Goal: Task Accomplishment & Management: Use online tool/utility

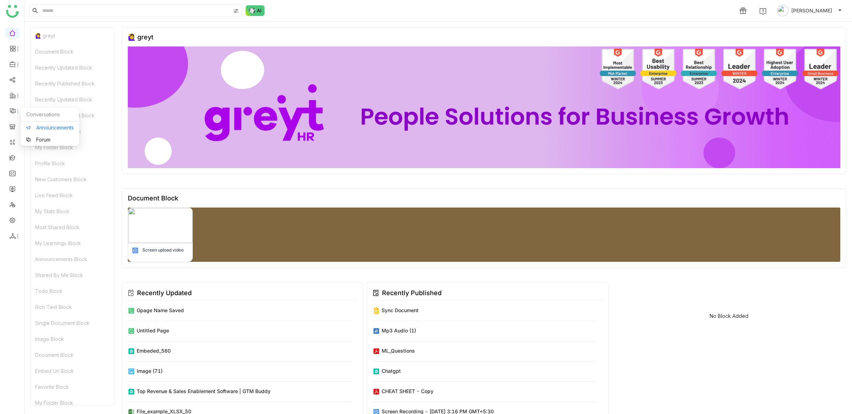
click at [35, 126] on link "Announcements" at bounding box center [50, 127] width 48 height 5
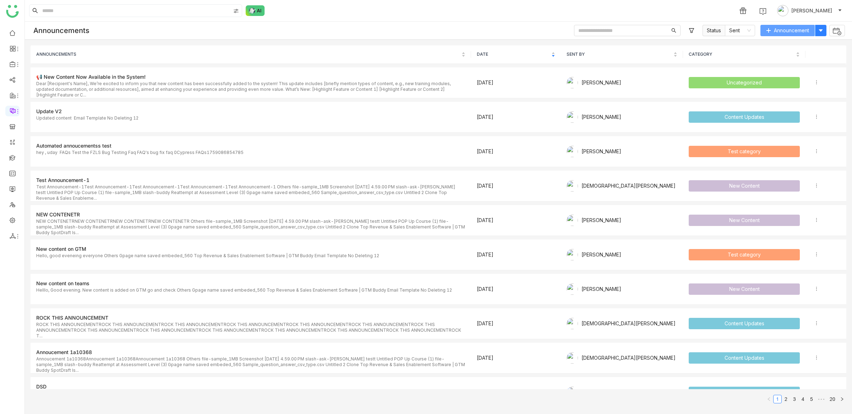
click at [795, 31] on span "Announcement" at bounding box center [791, 31] width 35 height 8
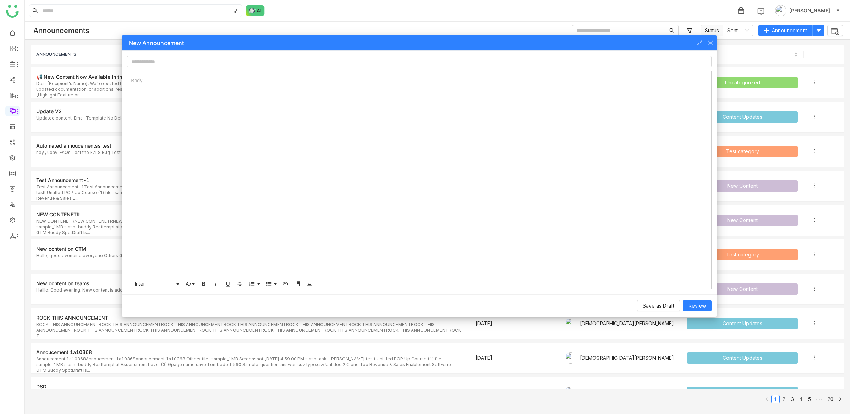
click at [830, 33] on nz-modal-container "New Announcement Body Inter Albert Sans Archivo Arial Century Gothic DM Sans Ge…" at bounding box center [425, 207] width 850 height 414
click at [712, 44] on icon at bounding box center [710, 43] width 4 height 4
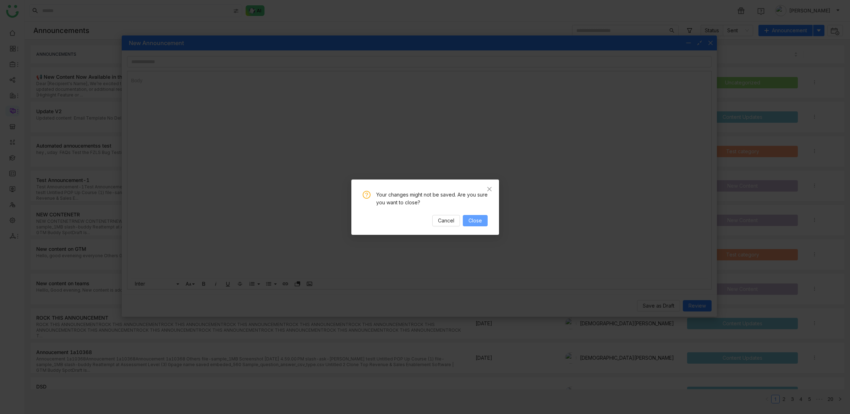
click at [484, 222] on button "Close" at bounding box center [475, 220] width 25 height 11
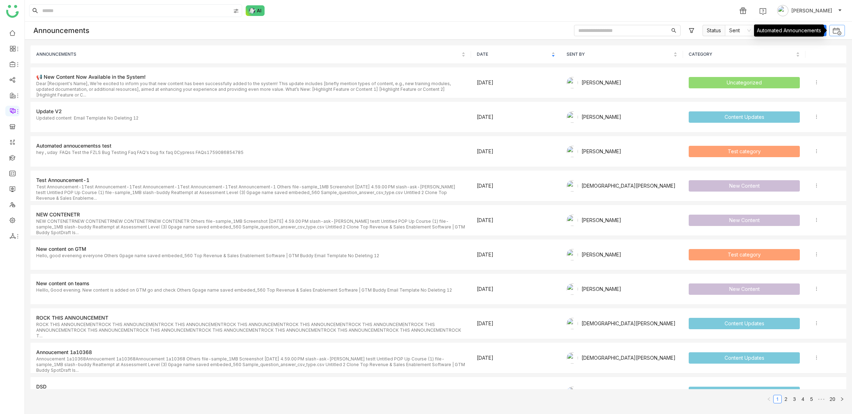
click at [831, 32] on button at bounding box center [837, 30] width 16 height 11
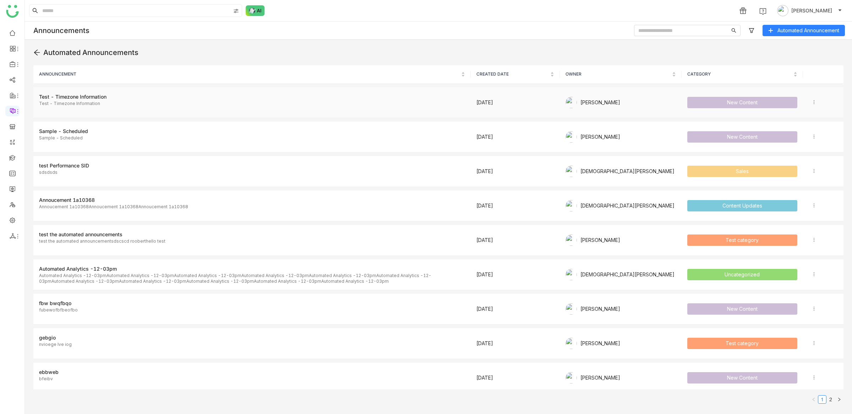
click at [113, 100] on div "Test - Timezone Information" at bounding box center [252, 97] width 426 height 8
drag, startPoint x: 91, startPoint y: 97, endPoint x: 192, endPoint y: 93, distance: 101.2
click at [91, 97] on div "Test - Timezone Information" at bounding box center [252, 97] width 426 height 8
click at [811, 101] on div at bounding box center [823, 103] width 25 height 8
click at [812, 114] on span "Edit" at bounding box center [814, 116] width 9 height 6
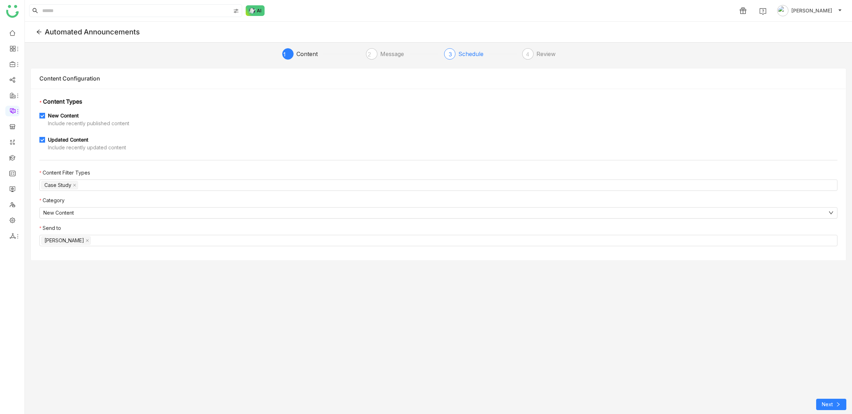
click at [474, 57] on div "Schedule" at bounding box center [473, 53] width 31 height 11
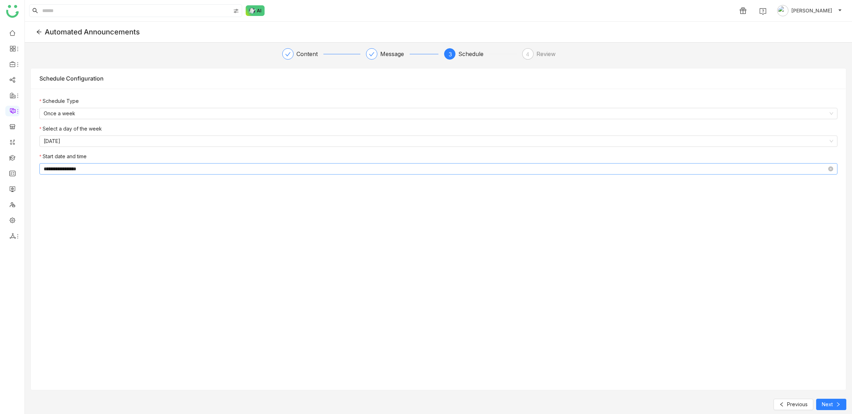
click at [107, 173] on input "**********" at bounding box center [435, 169] width 783 height 8
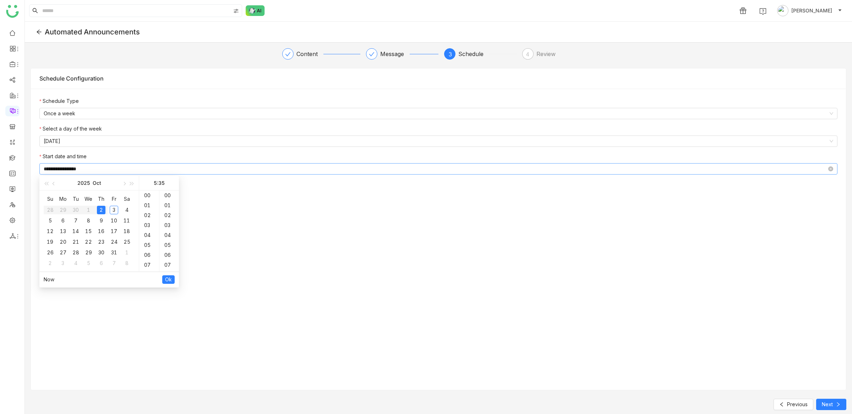
scroll to position [348, 0]
click at [149, 205] on div "18" at bounding box center [149, 206] width 20 height 10
type input "**********"
click at [167, 278] on span "Ok" at bounding box center [168, 280] width 7 height 8
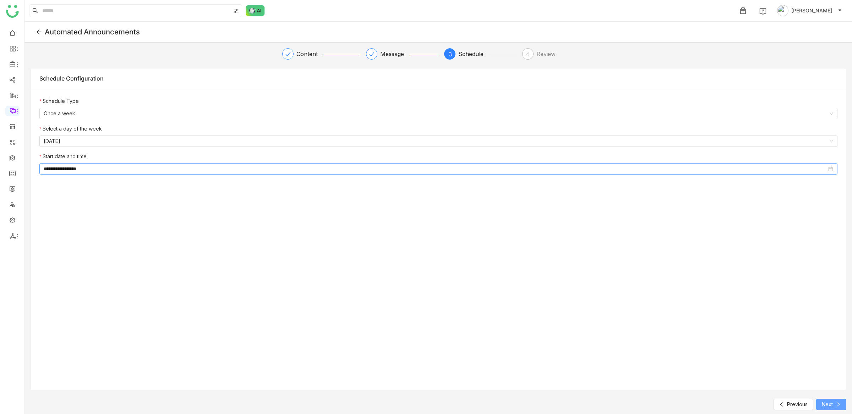
click at [824, 402] on span "Next" at bounding box center [827, 405] width 11 height 8
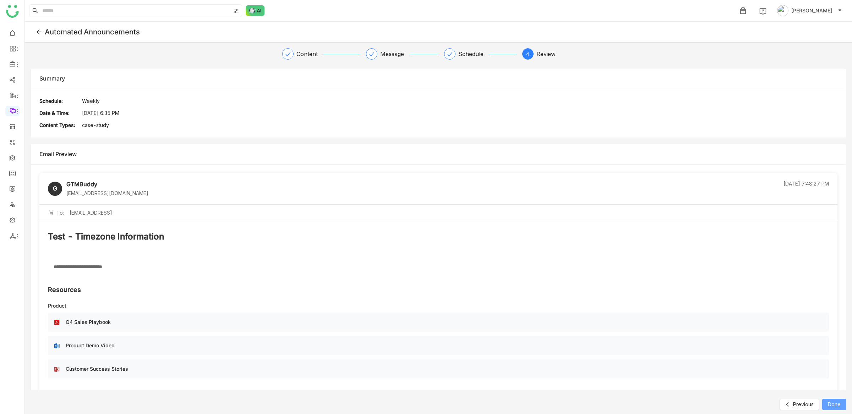
click at [824, 402] on button "Done" at bounding box center [834, 404] width 24 height 11
click at [469, 55] on div "Schedule" at bounding box center [473, 53] width 31 height 11
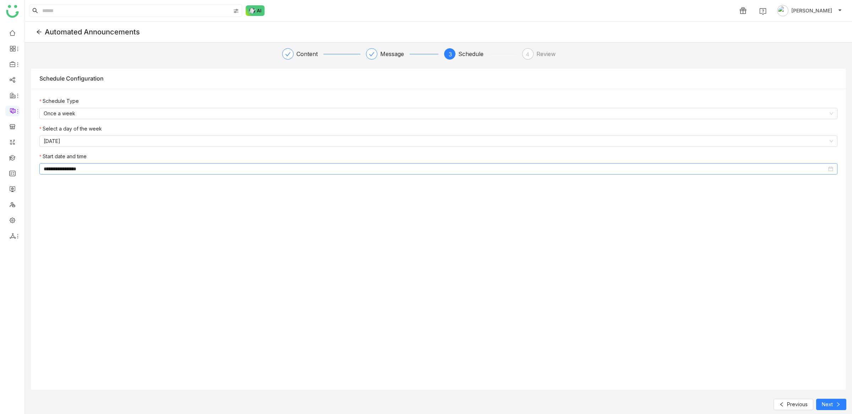
click at [229, 174] on nz-date-picker "**********" at bounding box center [438, 168] width 798 height 11
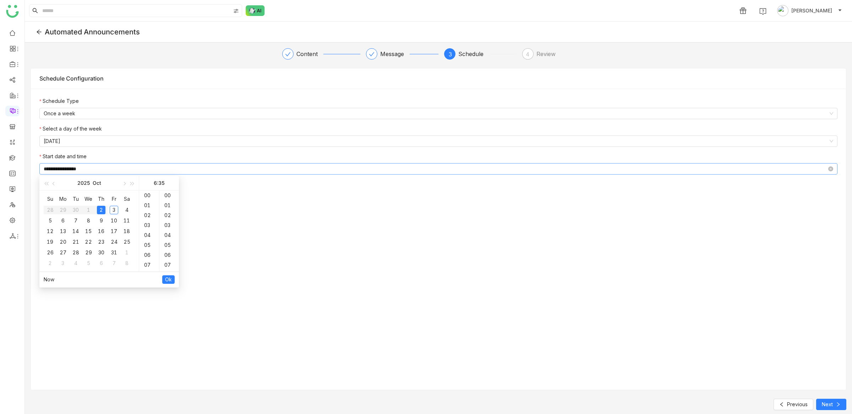
scroll to position [348, 0]
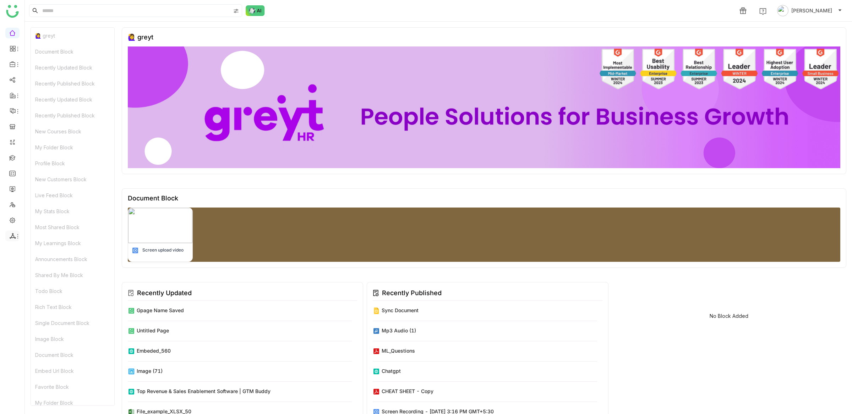
click at [17, 235] on icon at bounding box center [18, 237] width 6 height 6
drag, startPoint x: 45, startPoint y: 256, endPoint x: 50, endPoint y: 255, distance: 5.1
click at [45, 255] on link "List" at bounding box center [50, 252] width 49 height 5
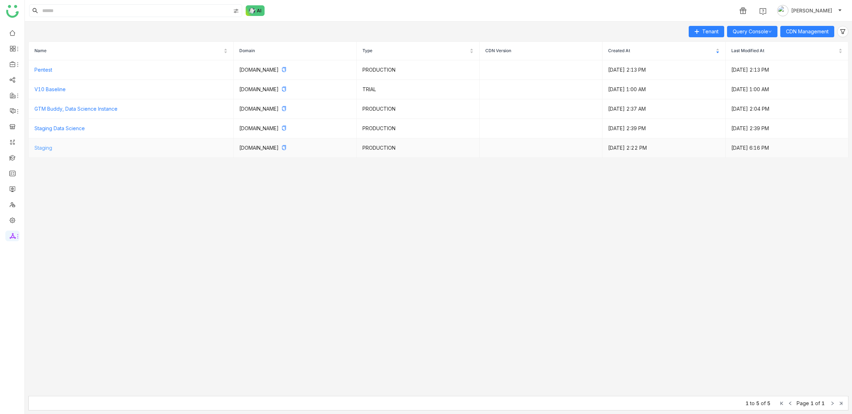
click at [43, 146] on link "Staging" at bounding box center [43, 148] width 18 height 6
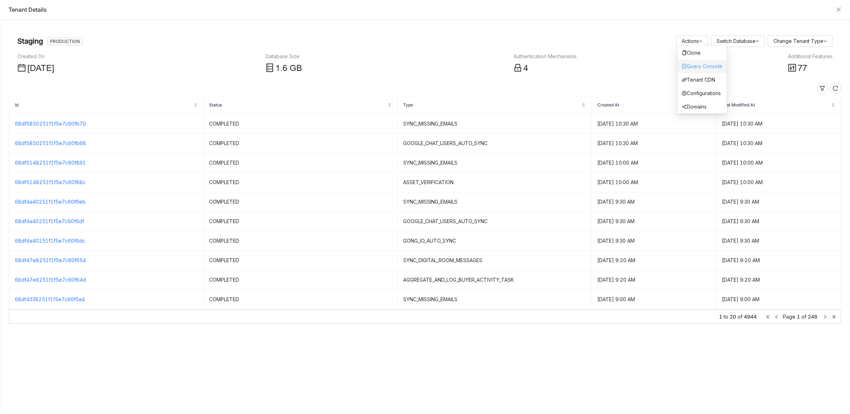
click at [689, 65] on link "Query Console" at bounding box center [702, 66] width 40 height 6
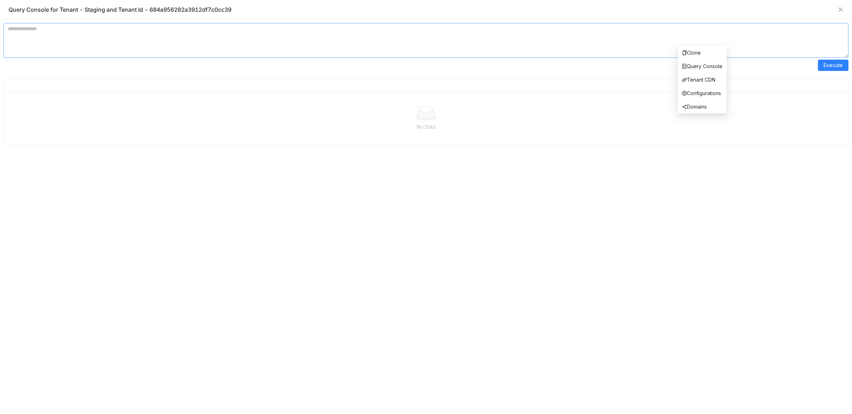
click at [663, 40] on textarea at bounding box center [426, 40] width 845 height 35
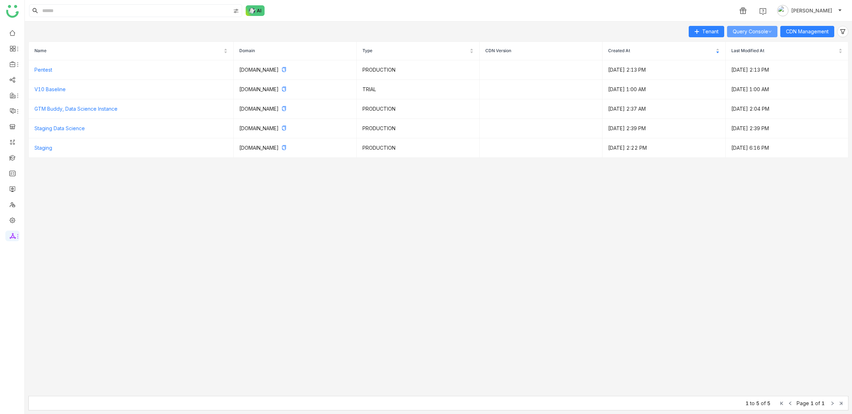
click at [732, 32] on link "Query Console" at bounding box center [751, 31] width 39 height 6
click at [741, 79] on li "Scheduler" at bounding box center [751, 83] width 40 height 13
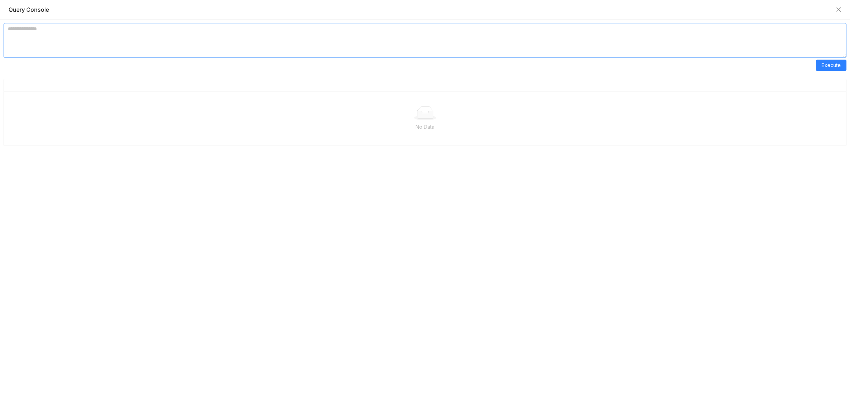
click at [404, 34] on textarea at bounding box center [425, 40] width 843 height 35
paste textarea "**********"
click at [214, 29] on textarea "**********" at bounding box center [425, 40] width 843 height 35
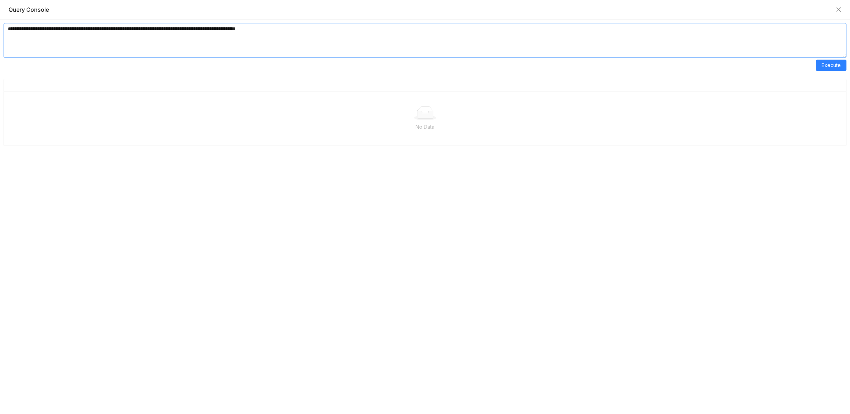
paste textarea
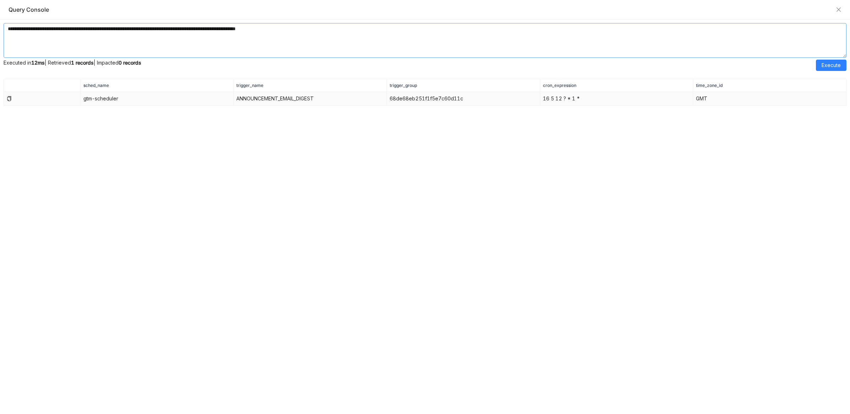
type textarea "**********"
click at [552, 101] on td "16 5 12 ? * 1 *" at bounding box center [616, 99] width 153 height 14
copy td "16 5 12 ? * 1 *"
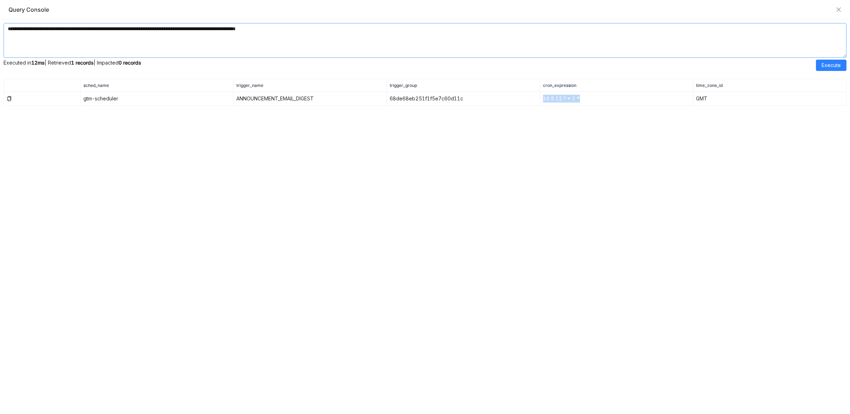
click at [309, 28] on textarea "**********" at bounding box center [425, 40] width 843 height 35
click at [565, 95] on td "16 5 12 ? * 1 *" at bounding box center [616, 99] width 153 height 14
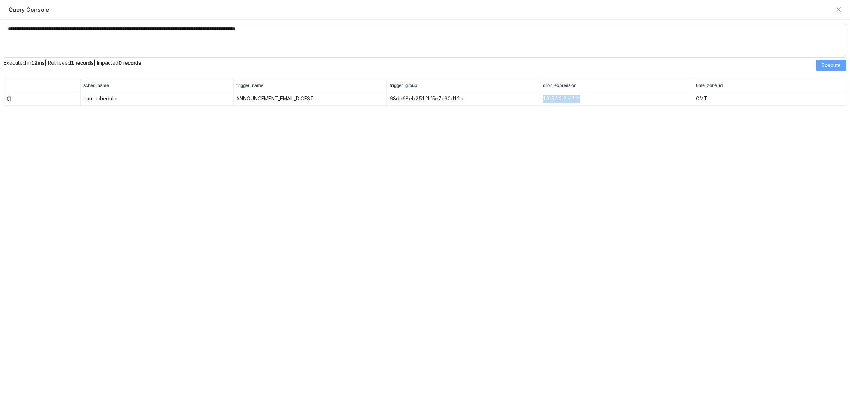
click at [841, 65] on button "Execute" at bounding box center [831, 65] width 31 height 11
click at [693, 37] on textarea "**********" at bounding box center [425, 40] width 843 height 35
click at [564, 103] on td "16 5 12 ? * 1 *" at bounding box center [616, 99] width 153 height 14
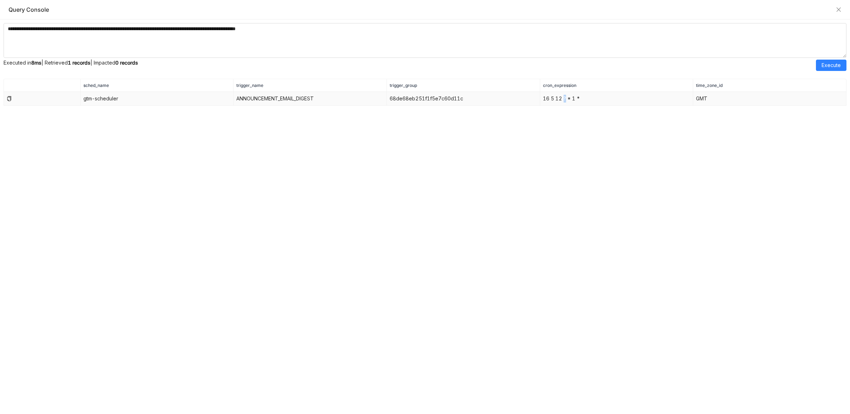
click at [564, 103] on td "16 5 12 ? * 1 *" at bounding box center [616, 99] width 153 height 14
click at [562, 101] on td "16 5 12 ? * 1 *" at bounding box center [616, 99] width 153 height 14
copy td "16 5 12 ? * 1 *"
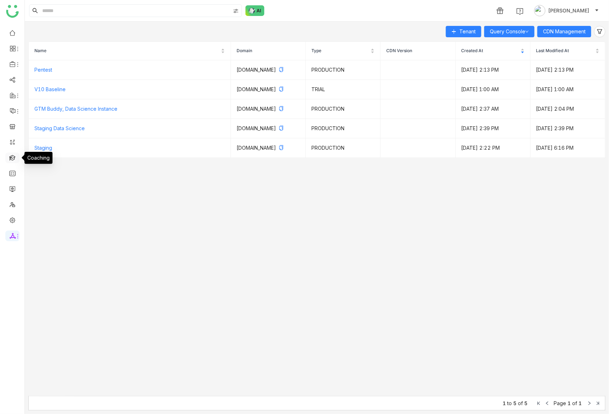
click at [14, 155] on link at bounding box center [12, 157] width 6 height 6
click at [13, 111] on icon at bounding box center [13, 111] width 2 height 0
click at [28, 125] on link "Announcements" at bounding box center [50, 127] width 48 height 5
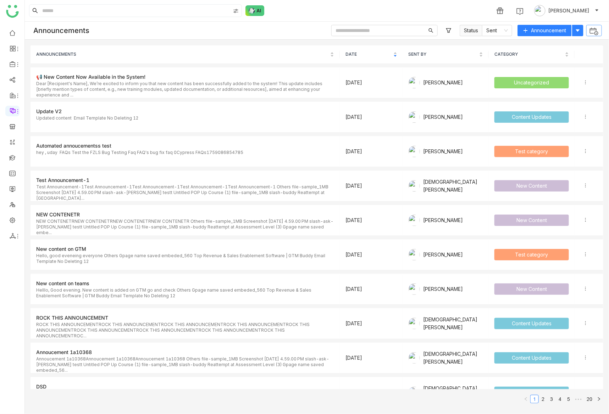
click at [588, 29] on button at bounding box center [595, 30] width 16 height 11
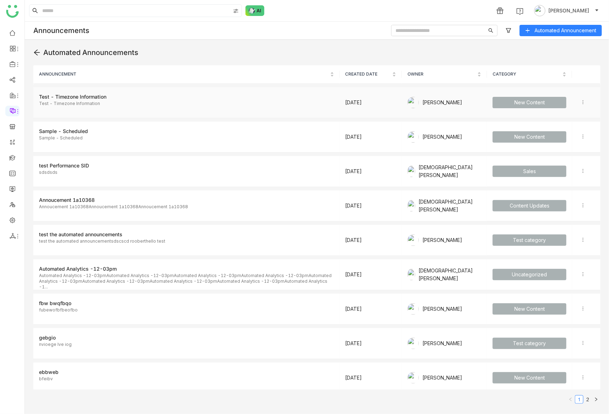
click at [581, 102] on icon at bounding box center [583, 102] width 5 height 5
click at [572, 113] on span "Edit" at bounding box center [572, 116] width 9 height 6
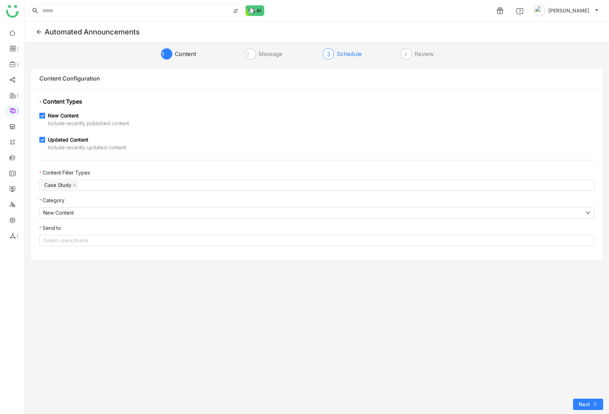
click at [351, 56] on div "Schedule" at bounding box center [352, 53] width 31 height 11
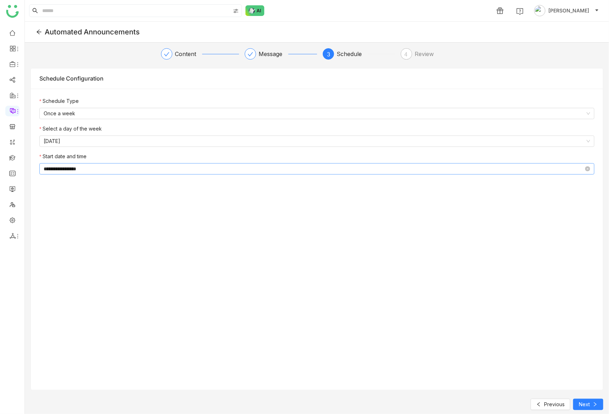
click at [76, 172] on input "**********" at bounding box center [314, 169] width 540 height 8
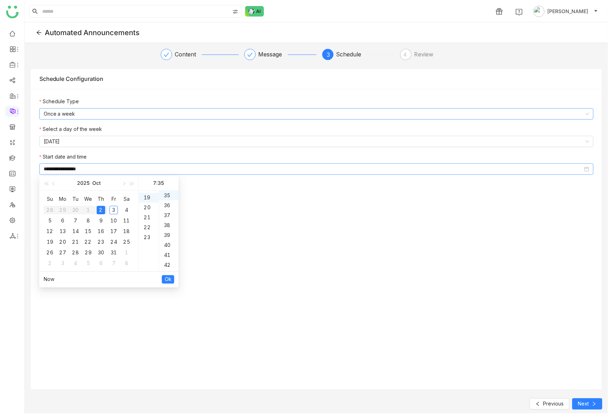
scroll to position [189, 0]
type input "**********"
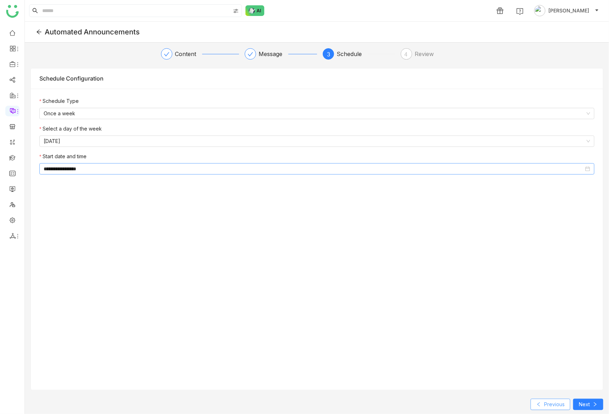
click at [569, 408] on button "Previous" at bounding box center [551, 404] width 40 height 11
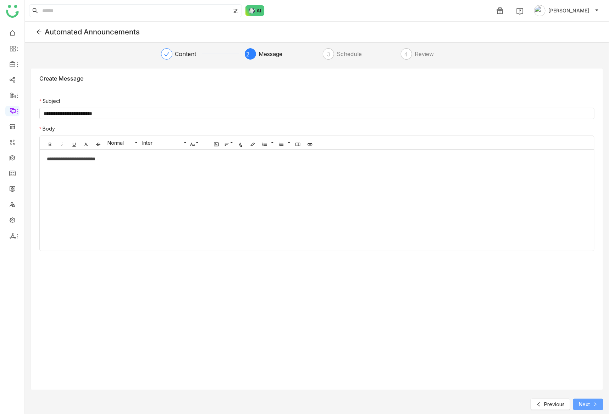
click at [582, 406] on span "Next" at bounding box center [584, 405] width 11 height 8
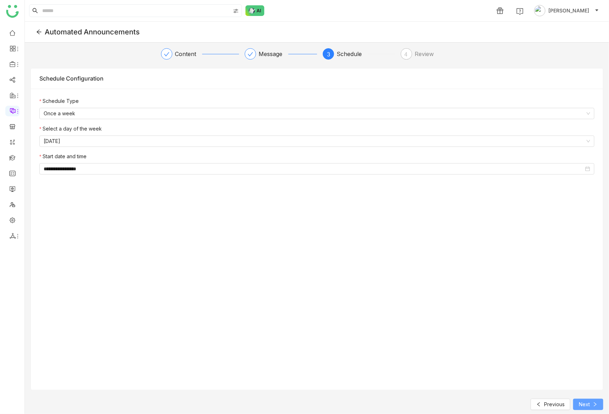
click at [594, 404] on icon at bounding box center [595, 404] width 5 height 5
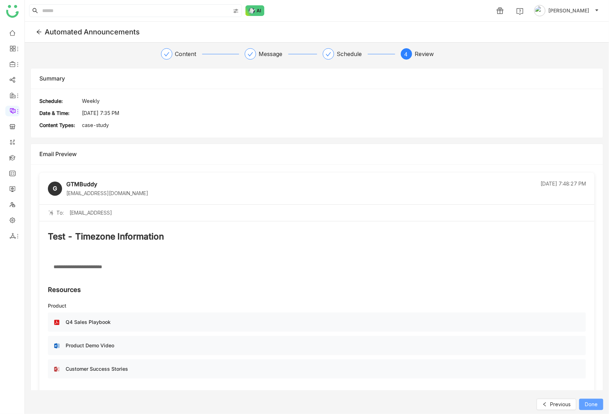
click at [591, 403] on span "Done" at bounding box center [591, 405] width 13 height 8
click at [33, 250] on link "List" at bounding box center [50, 252] width 49 height 5
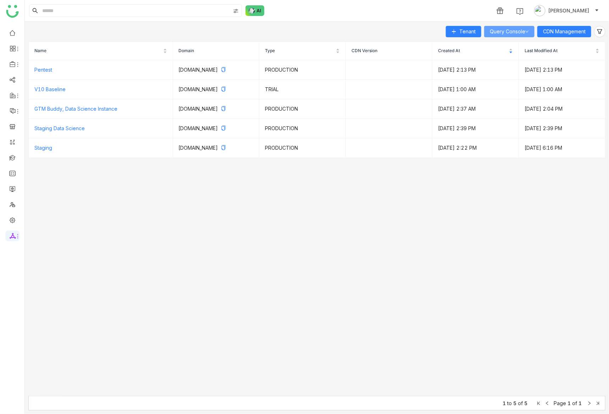
click at [520, 33] on link "Query Console" at bounding box center [509, 31] width 39 height 6
click at [509, 82] on span "Scheduler" at bounding box center [505, 84] width 24 height 8
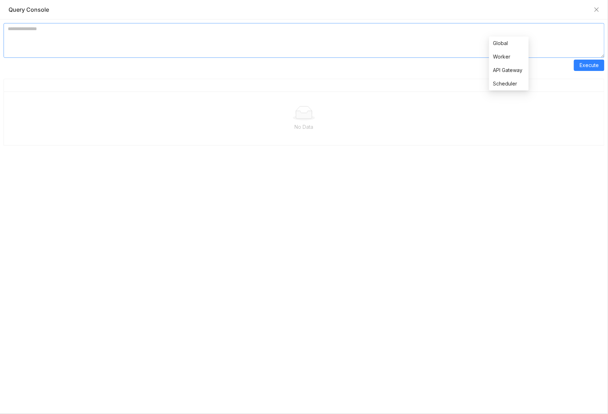
click at [398, 31] on textarea at bounding box center [304, 40] width 600 height 35
paste textarea "**********"
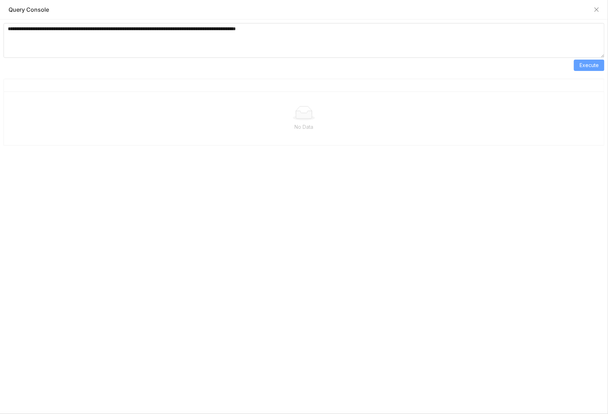
click at [585, 68] on span "Execute" at bounding box center [588, 65] width 19 height 8
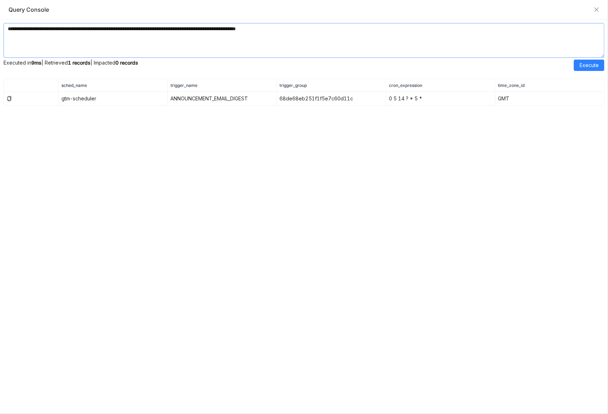
drag, startPoint x: 60, startPoint y: 27, endPoint x: 73, endPoint y: 28, distance: 13.6
click at [73, 28] on textarea "**********" at bounding box center [304, 40] width 600 height 35
type textarea "**********"
click at [577, 67] on button "Execute" at bounding box center [588, 65] width 31 height 11
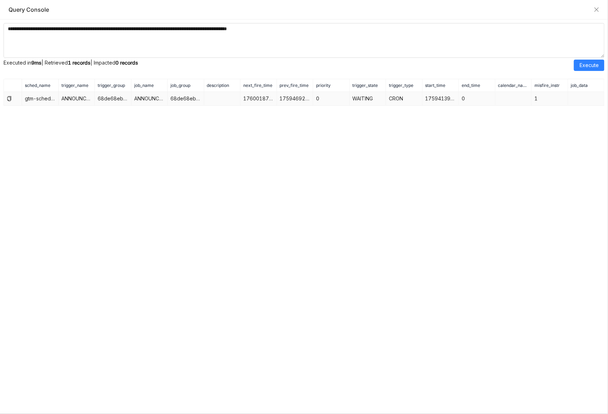
click at [263, 100] on td "1760018700000" at bounding box center [258, 99] width 36 height 14
copy td "1760018700000"
